Goal: Book appointment/travel/reservation

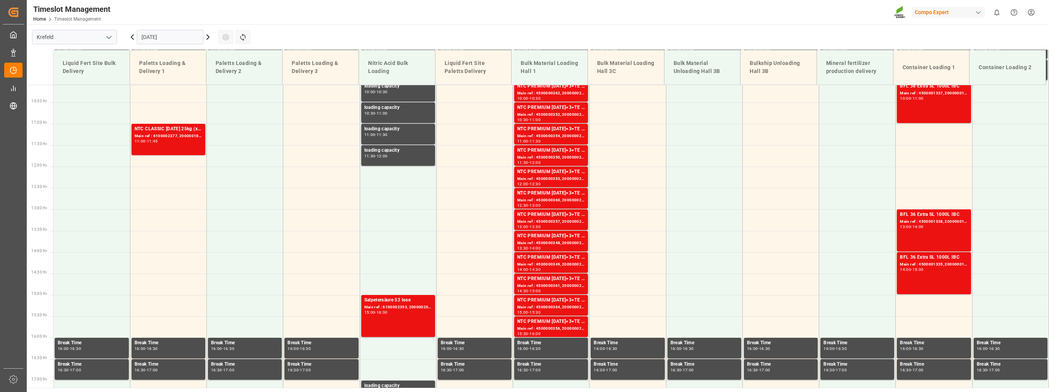
scroll to position [436, 0]
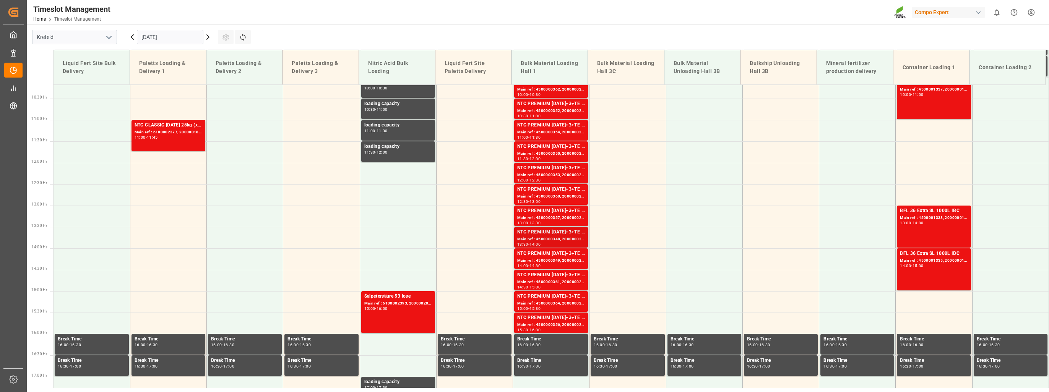
click at [566, 235] on div "NTC PREMIUM [DATE]+3+TE BULK" at bounding box center [551, 233] width 68 height 8
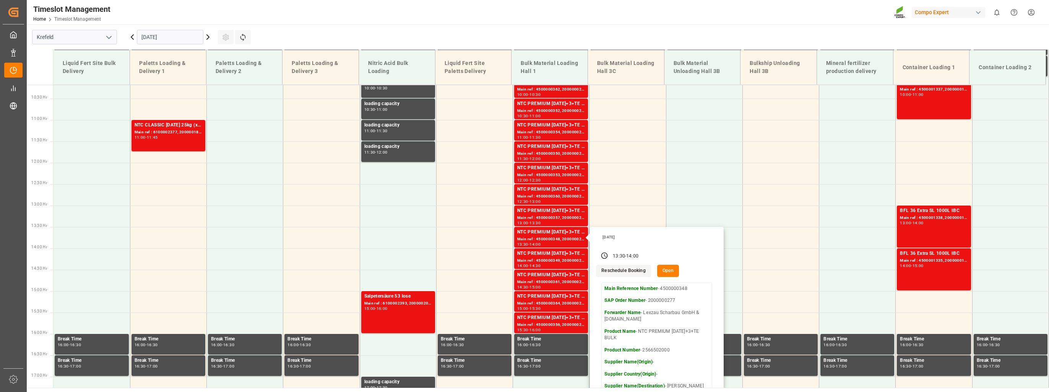
click at [664, 273] on button "Open" at bounding box center [668, 271] width 22 height 12
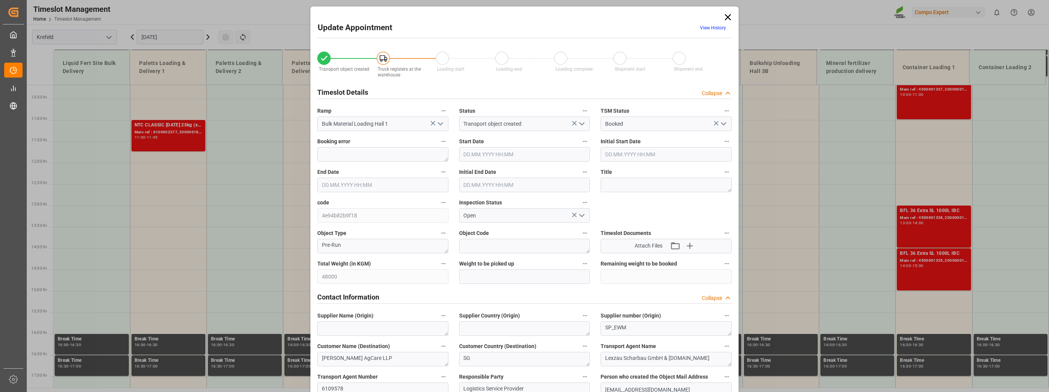
type input "48000"
type input "0"
type input "[DATE] 13:30"
type input "[DATE] 14:00"
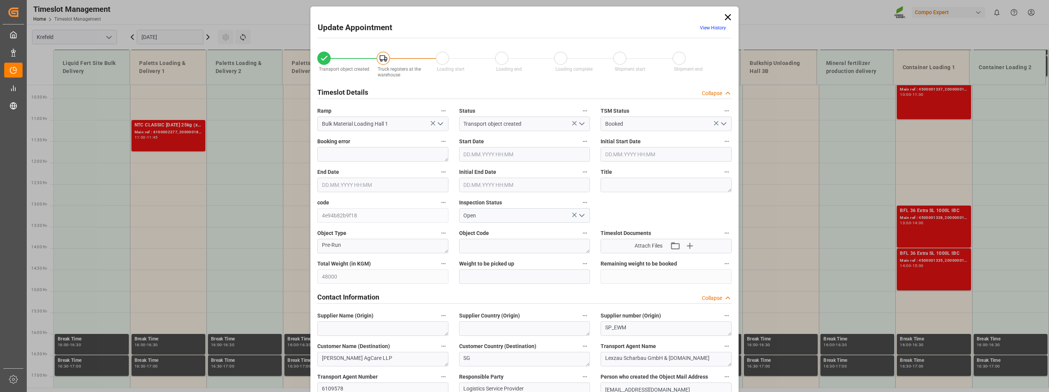
type input "[DATE] 14:00"
type input "[DATE] 13:25"
type input "[DATE] 09:47"
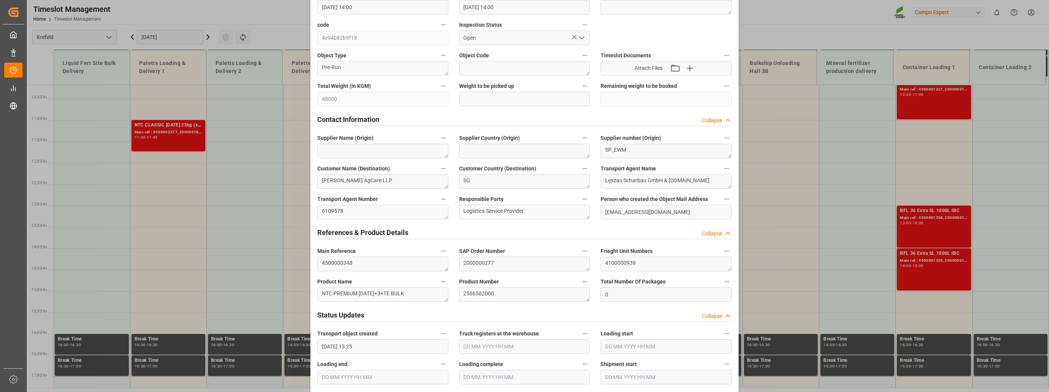
scroll to position [191, 0]
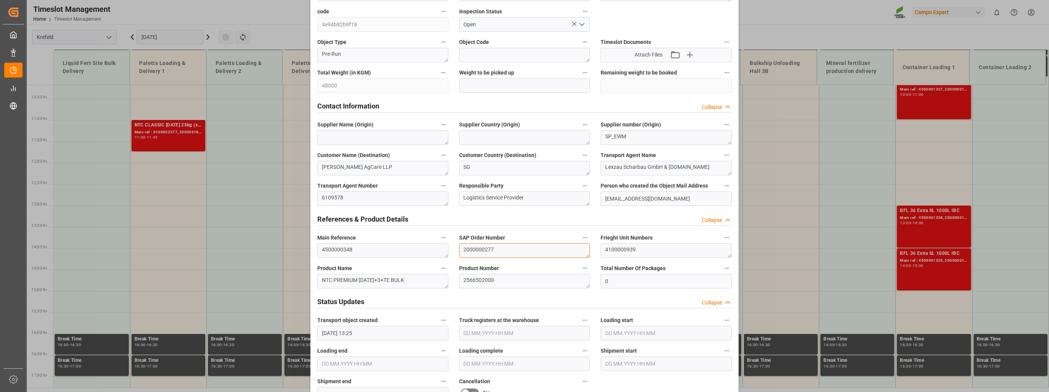
drag, startPoint x: 502, startPoint y: 253, endPoint x: 457, endPoint y: 252, distance: 45.1
click at [457, 252] on div "SAP Order Number 2000000277" at bounding box center [525, 245] width 142 height 31
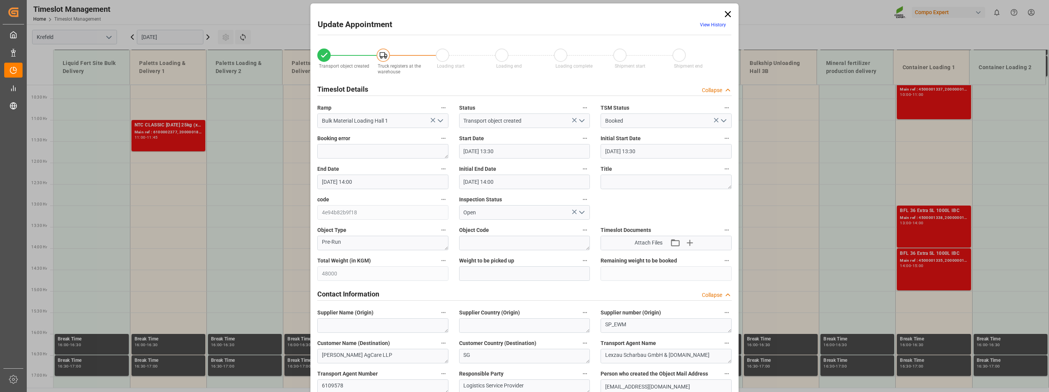
scroll to position [0, 0]
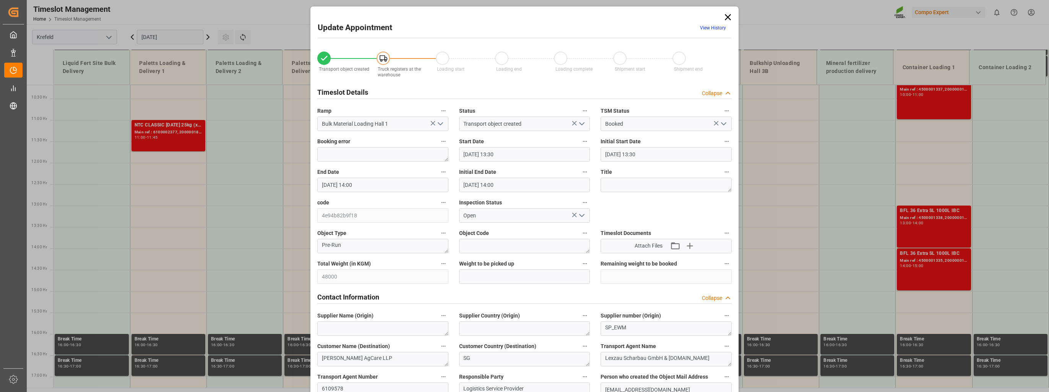
drag, startPoint x: 728, startPoint y: 19, endPoint x: 892, endPoint y: 11, distance: 164.2
click at [728, 19] on icon at bounding box center [728, 17] width 6 height 6
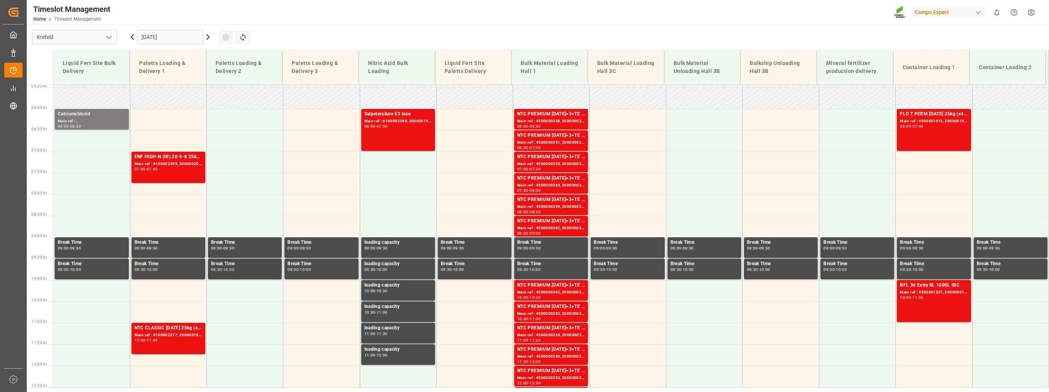
scroll to position [168, 0]
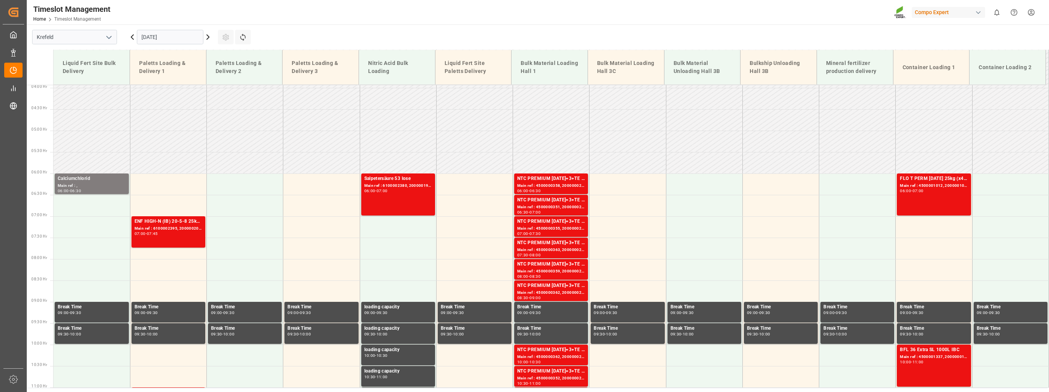
click at [130, 34] on icon at bounding box center [132, 36] width 9 height 9
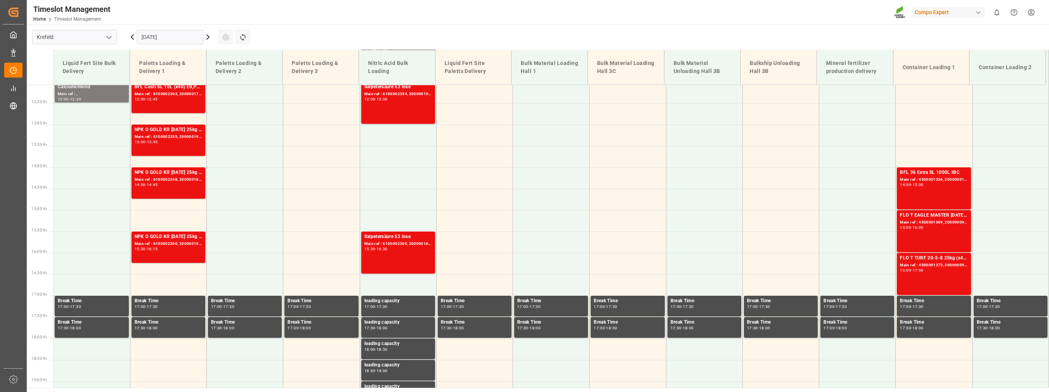
scroll to position [555, 0]
